Goal: Navigation & Orientation: Find specific page/section

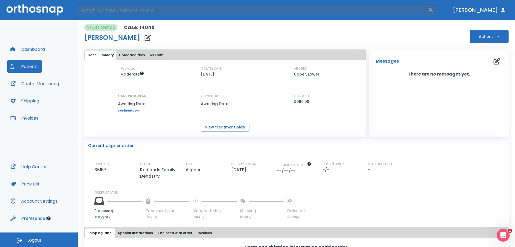
scroll to position [26, 0]
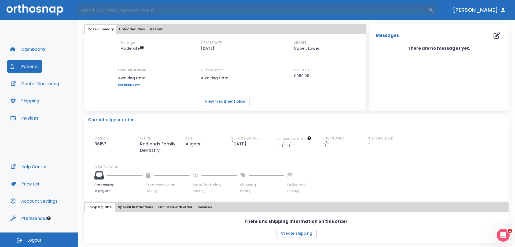
click at [33, 48] on button "Dashboard" at bounding box center [27, 49] width 41 height 13
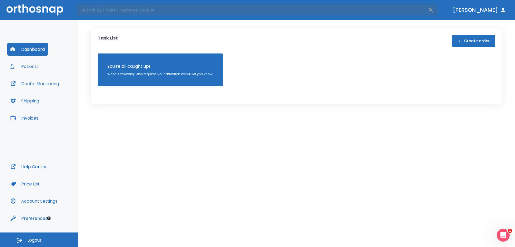
click at [25, 65] on button "Patients" at bounding box center [24, 66] width 35 height 13
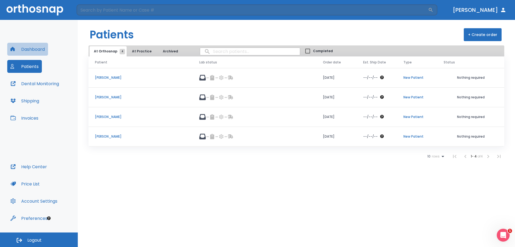
click at [30, 49] on button "Dashboard" at bounding box center [27, 49] width 41 height 13
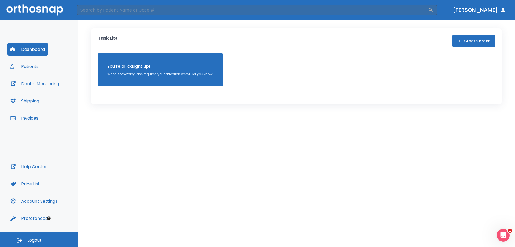
click at [504, 10] on icon "button" at bounding box center [504, 10] width 4 height 4
click at [24, 65] on button "Patients" at bounding box center [24, 66] width 35 height 13
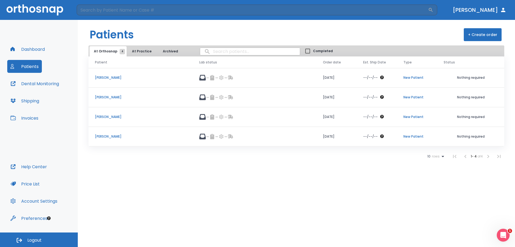
click at [204, 98] on icon at bounding box center [202, 97] width 6 height 6
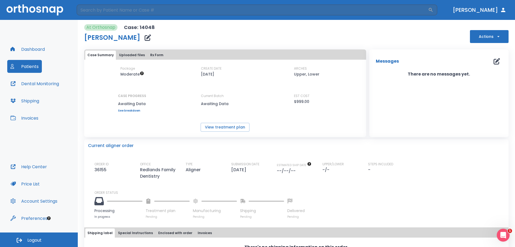
click at [133, 53] on button "Uploaded files" at bounding box center [132, 54] width 30 height 9
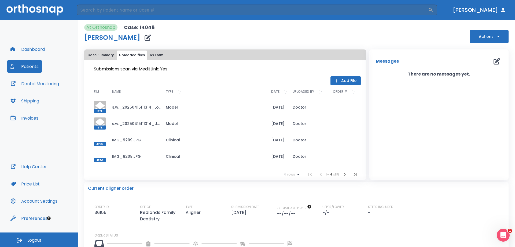
click at [151, 55] on button "Rx Form" at bounding box center [156, 54] width 17 height 9
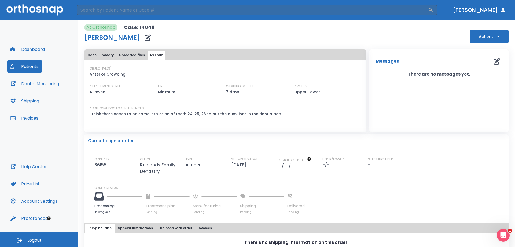
click at [96, 53] on button "Case Summary" at bounding box center [100, 54] width 31 height 9
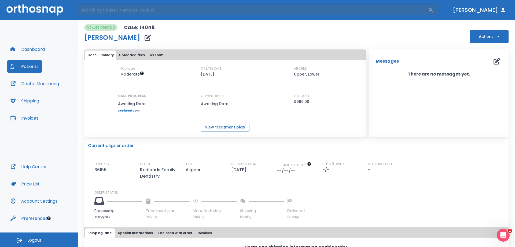
click at [30, 185] on button "Price List" at bounding box center [25, 183] width 36 height 13
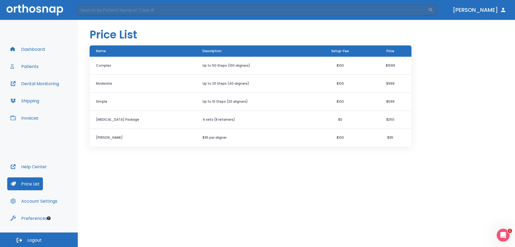
click at [28, 47] on button "Dashboard" at bounding box center [27, 49] width 41 height 13
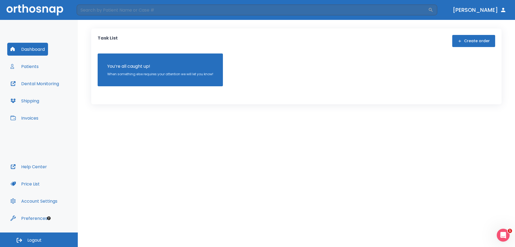
click at [27, 65] on button "Patients" at bounding box center [24, 66] width 35 height 13
